Goal: Feedback & Contribution: Leave review/rating

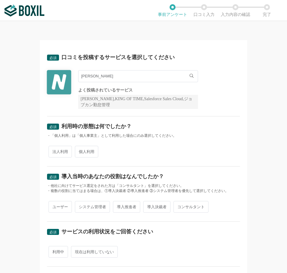
click at [52, 160] on div "必須 利用時の形態は何でしたか？ ・「個人利用」は「個人事業主」として利用した場合にのみ選択してください。 法人利用 個人利用" at bounding box center [143, 141] width 193 height 50
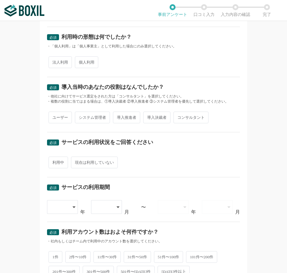
scroll to position [90, 0]
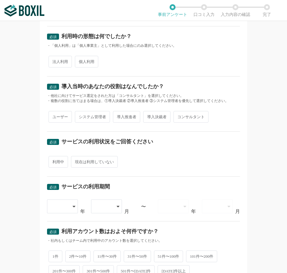
click at [58, 71] on div "必須 利用時の形態は何でしたか？ ・「個人利用」は「個人事業主」として利用した場合にのみ選択してください。 法人利用 個人利用" at bounding box center [143, 51] width 193 height 50
click at [58, 60] on span "法人利用" at bounding box center [60, 62] width 23 height 12
click at [54, 60] on input "法人利用" at bounding box center [52, 59] width 4 height 4
radio input "true"
click at [55, 107] on div "必須 導入当時のあなたの役割はなんでしたか？ ・他社に向けてサービス選定をされた方は「コンサルタント」を選択してください。 ・複数の役割に当てはまる場合は、①…" at bounding box center [143, 104] width 193 height 55
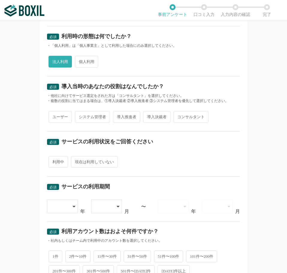
click at [54, 115] on span "ユーザー" at bounding box center [60, 117] width 23 height 12
click at [54, 115] on input "ユーザー" at bounding box center [52, 114] width 4 height 4
radio input "true"
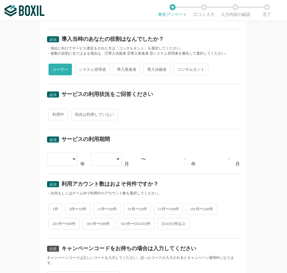
scroll to position [205, 0]
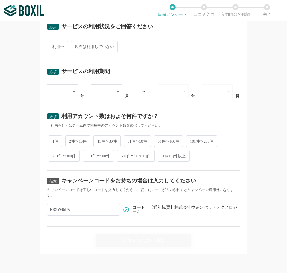
click at [54, 44] on span "利用中" at bounding box center [59, 47] width 20 height 12
click at [54, 44] on input "利用中" at bounding box center [52, 44] width 4 height 4
radio input "true"
click at [61, 90] on div at bounding box center [60, 91] width 18 height 13
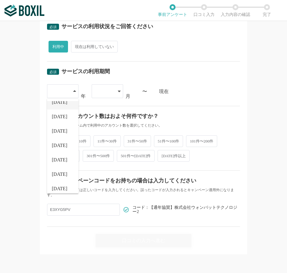
scroll to position [68, 0]
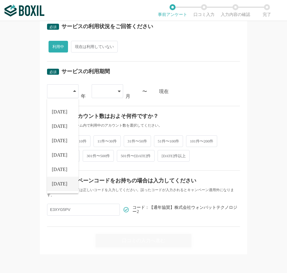
click at [61, 182] on li "[DATE]" at bounding box center [63, 184] width 32 height 14
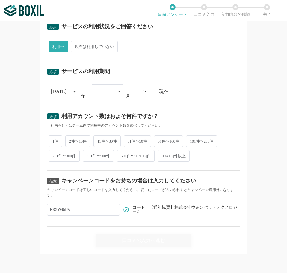
click at [107, 89] on div at bounding box center [105, 91] width 18 height 13
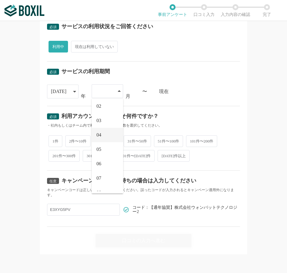
scroll to position [25, 0]
click at [105, 170] on li "07" at bounding box center [108, 169] width 32 height 14
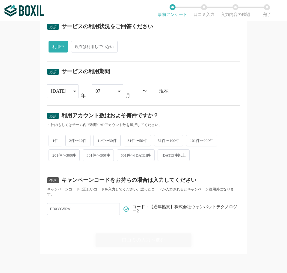
click at [144, 140] on span "31件〜50件" at bounding box center [137, 141] width 27 height 12
click at [129, 140] on input "31件〜50件" at bounding box center [127, 138] width 4 height 4
radio input "true"
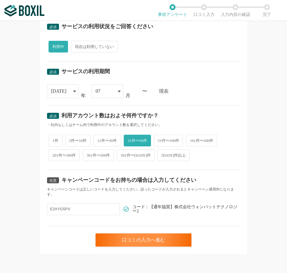
click at [69, 92] on div "[DATE]" at bounding box center [63, 91] width 32 height 14
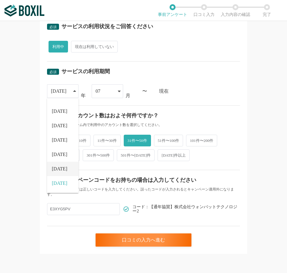
click at [62, 169] on li "[DATE]" at bounding box center [63, 169] width 32 height 14
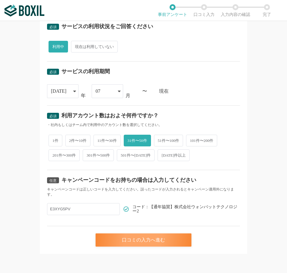
click at [120, 237] on div "口コミの入力へ進む" at bounding box center [144, 239] width 96 height 13
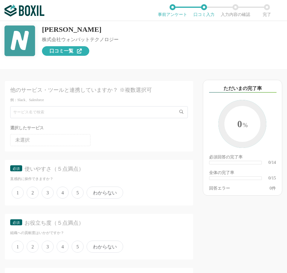
click at [69, 53] on span "口コミ一覧" at bounding box center [62, 51] width 24 height 5
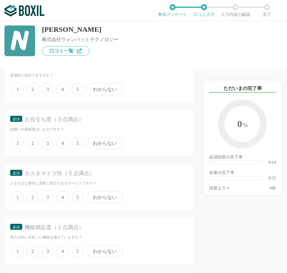
scroll to position [90, 0]
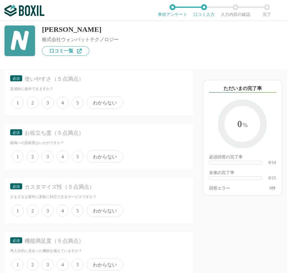
click at [79, 109] on label "5" at bounding box center [78, 103] width 12 height 12
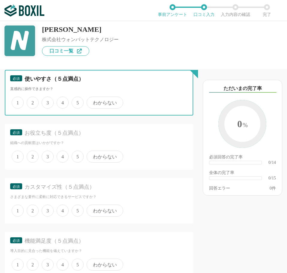
click at [77, 101] on input "5" at bounding box center [75, 100] width 4 height 4
radio input "true"
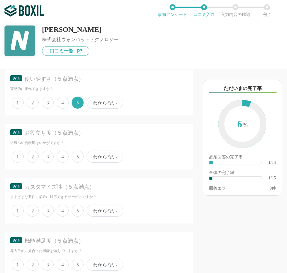
click at [78, 105] on span "5" at bounding box center [78, 103] width 12 height 12
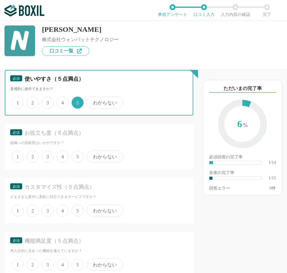
click at [77, 101] on input "5" at bounding box center [75, 100] width 4 height 4
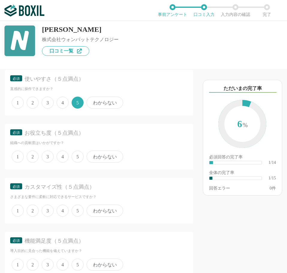
click at [80, 158] on span "5" at bounding box center [78, 157] width 12 height 12
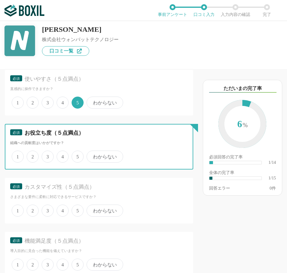
click at [77, 155] on input "5" at bounding box center [75, 154] width 4 height 4
radio input "true"
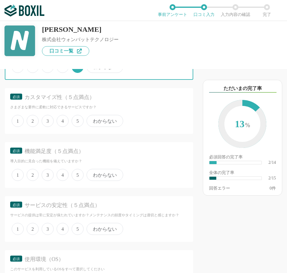
scroll to position [180, 0]
click at [64, 129] on div "必須 カスタマイズ性（５点満点） さまざまな要件に柔軟に対応できるサービスですか？ 1 2 3 4 5 わからない" at bounding box center [99, 111] width 189 height 46
click at [63, 122] on span "4" at bounding box center [63, 121] width 12 height 12
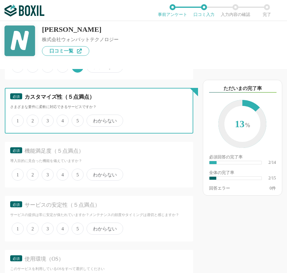
click at [62, 119] on input "4" at bounding box center [60, 118] width 4 height 4
radio input "true"
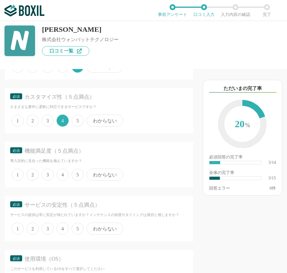
click at [79, 175] on span "5" at bounding box center [78, 175] width 12 height 12
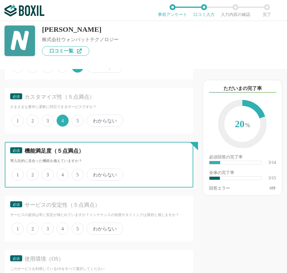
click at [77, 173] on input "5" at bounding box center [75, 172] width 4 height 4
radio input "true"
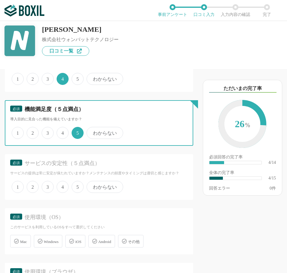
scroll to position [300, 0]
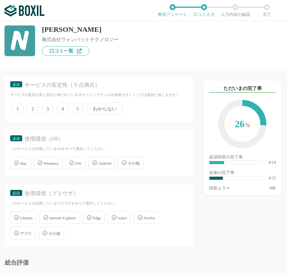
click at [78, 107] on span "5" at bounding box center [78, 109] width 12 height 12
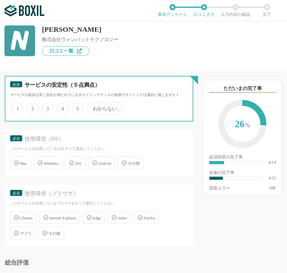
click at [77, 107] on input "5" at bounding box center [75, 106] width 4 height 4
radio input "true"
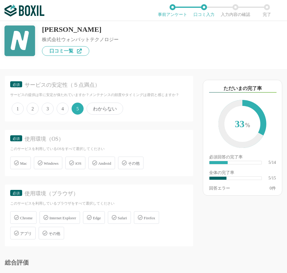
click at [50, 162] on span "Windows" at bounding box center [51, 163] width 15 height 5
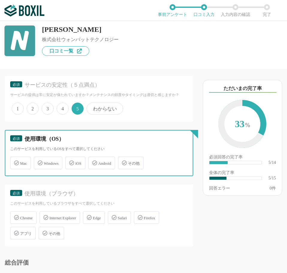
click at [39, 161] on input "Windows" at bounding box center [37, 160] width 4 height 4
checkbox input "true"
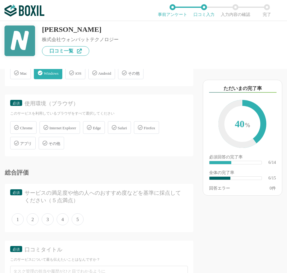
click at [27, 124] on div "Chrome" at bounding box center [23, 127] width 26 height 13
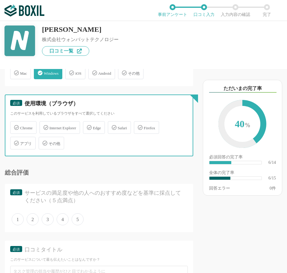
click at [15, 124] on input "Chrome" at bounding box center [13, 124] width 4 height 4
checkbox input "true"
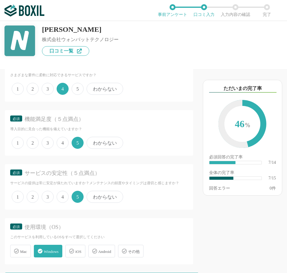
scroll to position [180, 0]
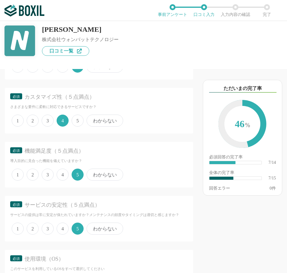
click at [74, 120] on span "5" at bounding box center [78, 121] width 12 height 12
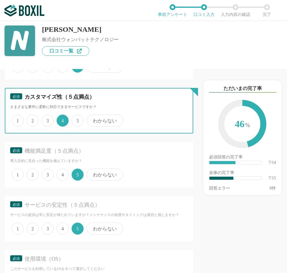
click at [74, 119] on input "5" at bounding box center [75, 118] width 4 height 4
radio input "true"
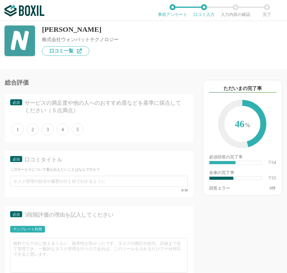
click at [75, 132] on span "5" at bounding box center [78, 129] width 12 height 12
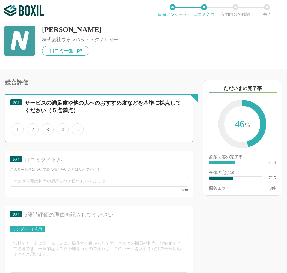
click at [75, 128] on input "5" at bounding box center [75, 126] width 4 height 4
radio input "true"
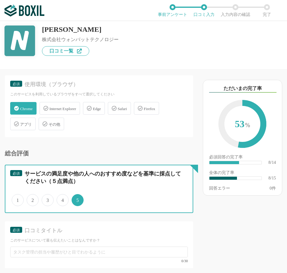
scroll to position [390, 0]
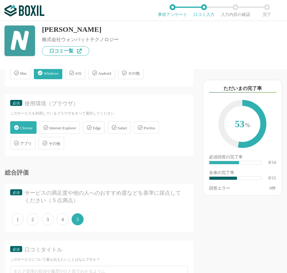
click at [29, 141] on span "アプリ" at bounding box center [26, 143] width 12 height 5
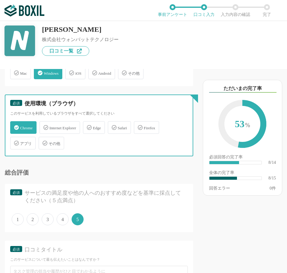
click at [15, 141] on input "アプリ" at bounding box center [13, 140] width 4 height 4
checkbox input "true"
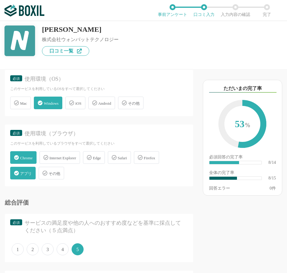
click at [79, 104] on span "iOS" at bounding box center [78, 103] width 6 height 5
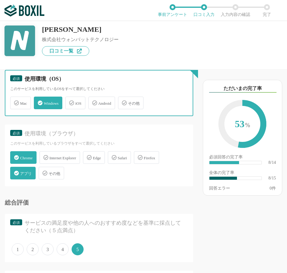
click at [71, 101] on input "iOS" at bounding box center [69, 100] width 4 height 4
checkbox input "true"
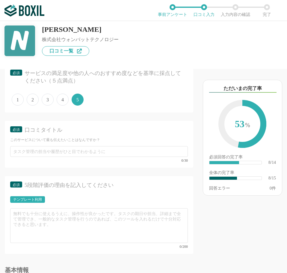
scroll to position [510, 0]
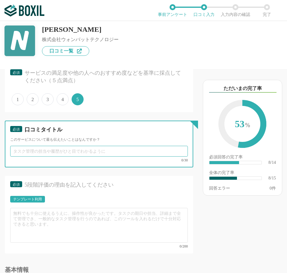
click at [28, 148] on input "text" at bounding box center [99, 151] width 178 height 11
paste input "人為的ミスも防げます"
type input "人為的ミスも防げ、効率化も上げる便利なツール"
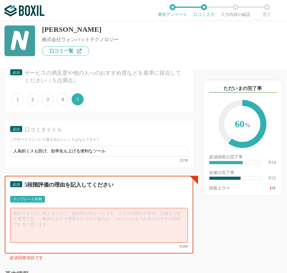
click at [45, 222] on textarea at bounding box center [99, 225] width 178 height 35
paste textarea "使いやすく、ダブルブッキングも防止できるが"
click at [12, 212] on textarea "使いやすく、ダブルブッキングも防止できます。" at bounding box center [99, 225] width 178 height 35
paste textarea "直感的なUIとカレンダー連携が優秀で、"
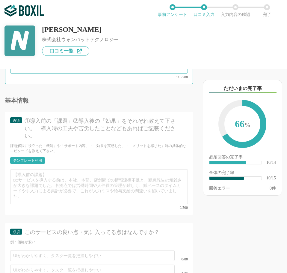
scroll to position [565, 0]
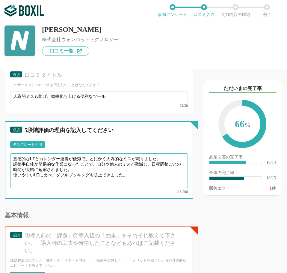
type textarea "直感的なUIとカレンダー連携が優秀で、とにかく人為的なミスが減りました。 調整事自体が簡易的な作業になったことで、自分や他人のミスが激減し、日程調整ごとの時間…"
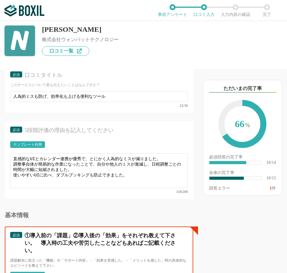
scroll to position [679, 0]
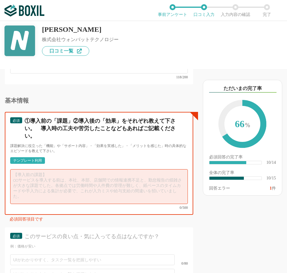
click at [41, 177] on textarea at bounding box center [99, 186] width 178 height 35
paste textarea "導入前の課題 メンバー間や外部取引先との会議調整でメールや[PERSON_NAME]のやり取りが多く、日程がなかなか決まらないのが悩みでした。 導入後の効果 …"
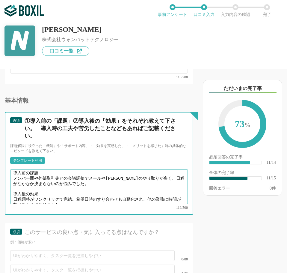
scroll to position [0, 0]
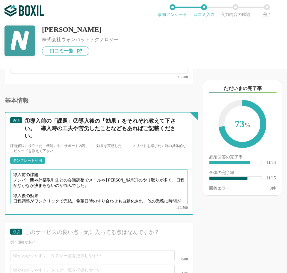
click at [43, 170] on textarea "導入前の課題 メンバー間や外部取引先との会議調整でメールや[PERSON_NAME]のやり取りが多く、日程がなかなか決まらないのが悩みでした。 導入後の効果 …" at bounding box center [99, 186] width 178 height 35
click at [49, 185] on textarea "導入前の課題 メンバー間や外部取引先との会議調整でメールや[PERSON_NAME]のやり取りが多く、日程がなかなか決まらないのが悩みでした。 導入後の効果 …" at bounding box center [99, 186] width 178 height 35
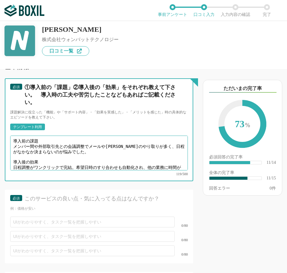
scroll to position [739, 0]
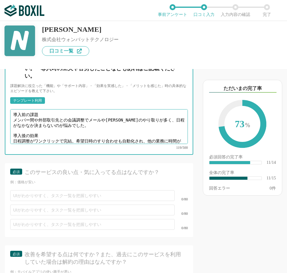
type textarea "導入前の課題 メンバー間や外部取引先との会議調整でメールや[PERSON_NAME]のやり取りが多く、日程がなかなか決まらないのが悩みでした。 導入後の効果 …"
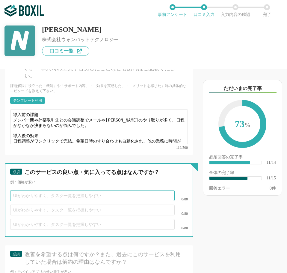
click at [54, 192] on input "text" at bounding box center [92, 195] width 165 height 11
type input "人為的ミスをシステムで防ぐことに重点を置いている"
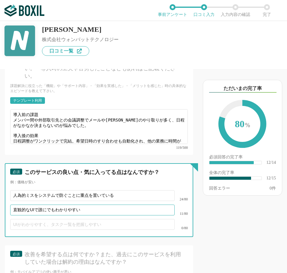
type input "直観的なUIで誰にでもわかりやすい"
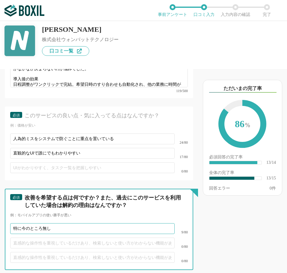
scroll to position [891, 0]
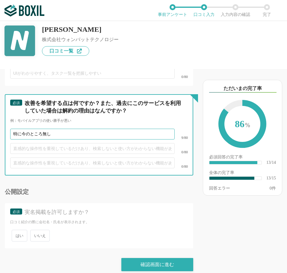
type input "特に今のところ無し"
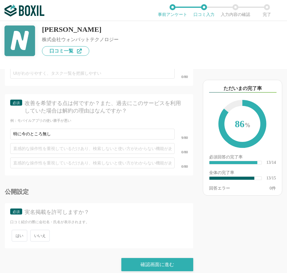
click at [42, 230] on span "いいえ" at bounding box center [40, 236] width 20 height 12
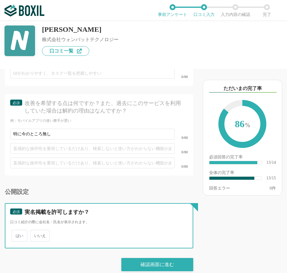
click at [36, 231] on input "いいえ" at bounding box center [34, 233] width 4 height 4
radio input "true"
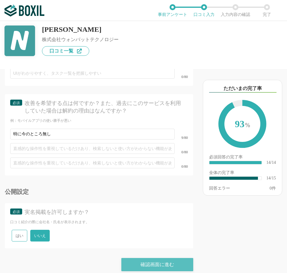
click at [132, 258] on div "確認画面に進む" at bounding box center [158, 264] width 72 height 13
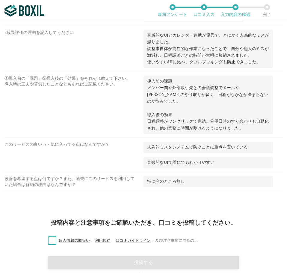
scroll to position [411, 0]
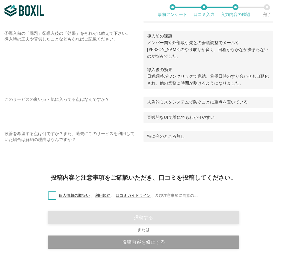
drag, startPoint x: 51, startPoint y: 192, endPoint x: 49, endPoint y: 200, distance: 8.1
click at [51, 193] on label "個人情報の取扱い 、 利用規約 、 口コミガイドライン 、 及び注意事項に同意の上" at bounding box center [120, 196] width 155 height 6
click at [0, 0] on input "個人情報の取扱い 、 利用規約 、 口コミガイドライン 、 及び注意事項に同意の上" at bounding box center [0, 0] width 0 height 0
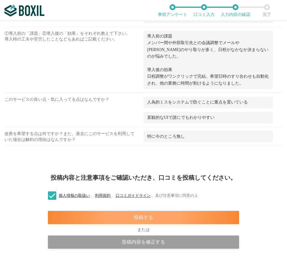
click at [53, 213] on div "投稿する" at bounding box center [143, 217] width 191 height 13
